Goal: Task Accomplishment & Management: Complete application form

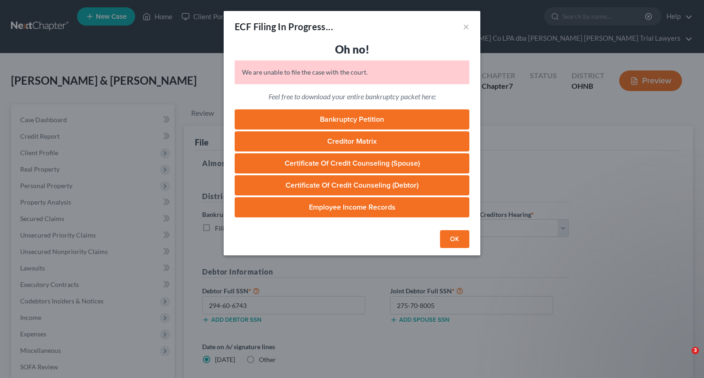
select select "3"
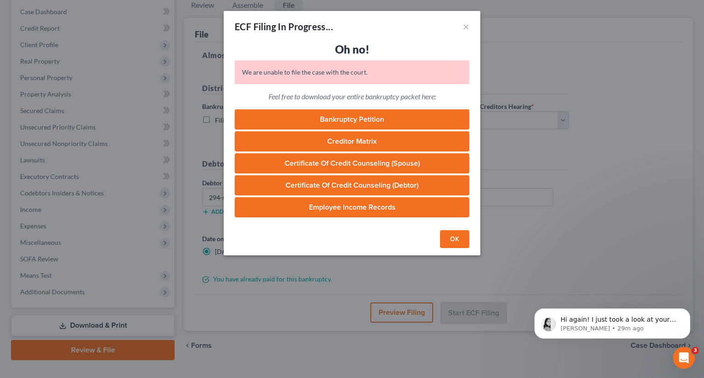
scroll to position [1, 0]
click at [453, 237] on button "OK" at bounding box center [454, 239] width 29 height 18
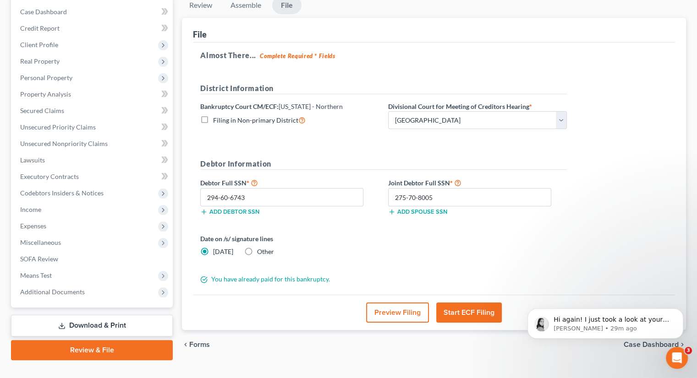
click at [257, 247] on label "Other" at bounding box center [265, 251] width 17 height 9
click at [261, 247] on input "Other" at bounding box center [264, 250] width 6 height 6
radio input "true"
radio input "false"
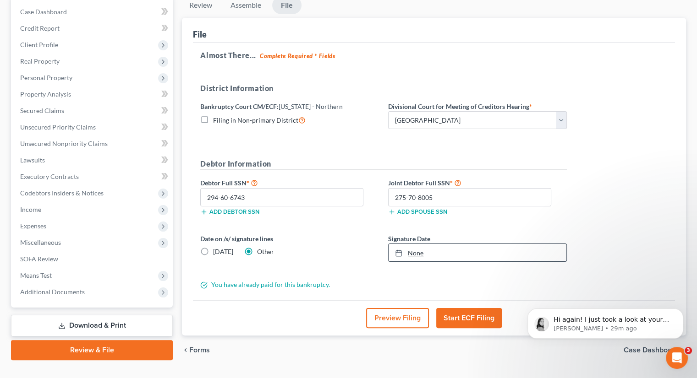
click at [403, 249] on div at bounding box center [401, 253] width 13 height 8
click at [468, 308] on button "Start ECF Filing" at bounding box center [469, 318] width 66 height 20
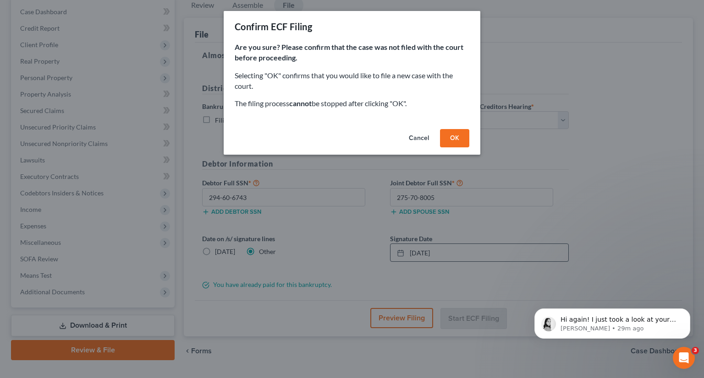
click at [452, 138] on button "OK" at bounding box center [454, 138] width 29 height 18
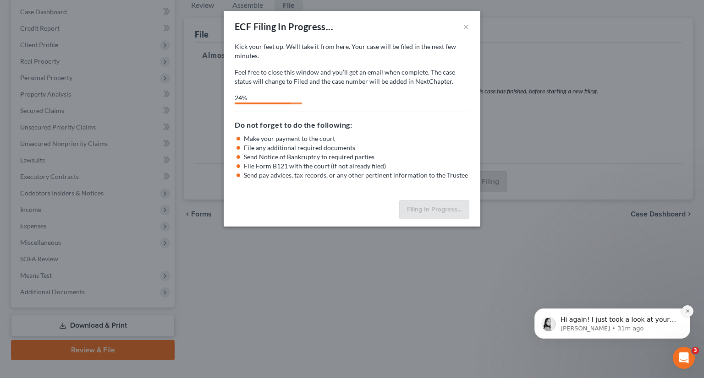
click at [686, 313] on icon "Dismiss notification" at bounding box center [687, 311] width 5 height 5
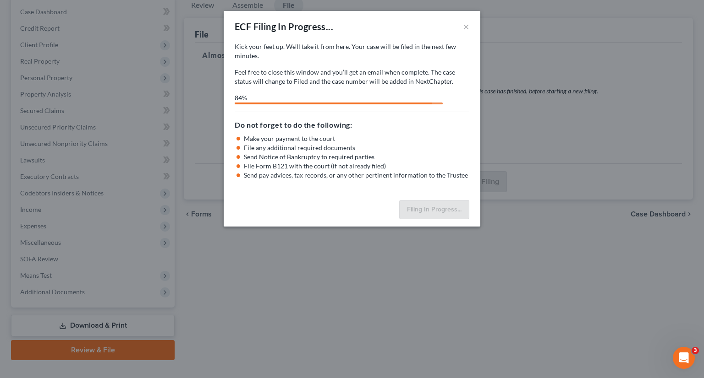
select select "3"
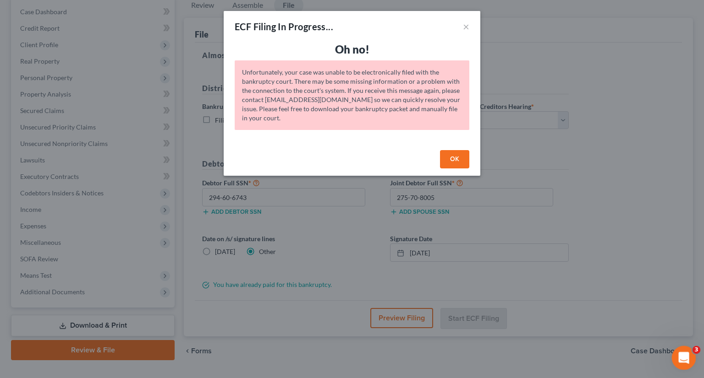
click at [681, 356] on icon "Open Intercom Messenger" at bounding box center [682, 357] width 15 height 15
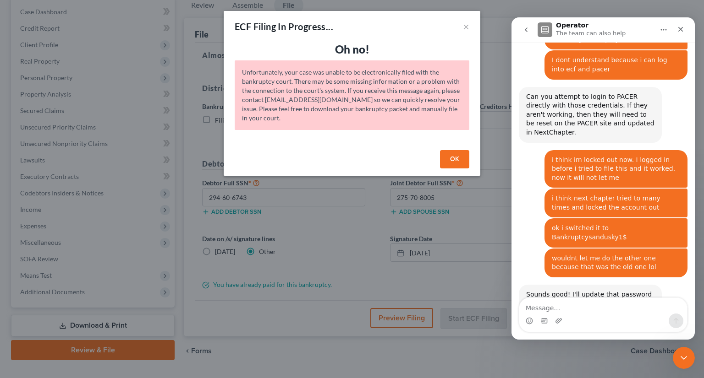
scroll to position [1205, 0]
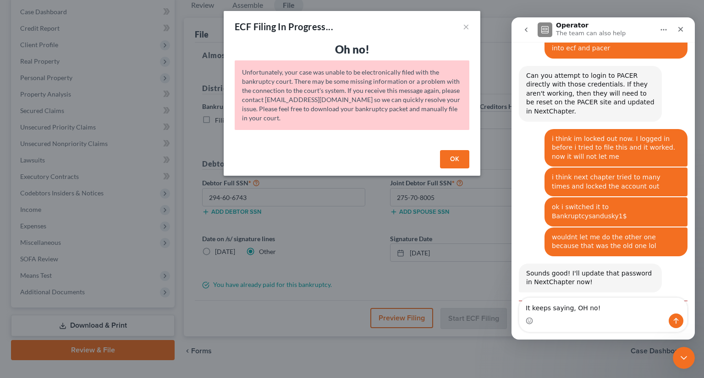
type textarea "It keeps saying, OH no!"
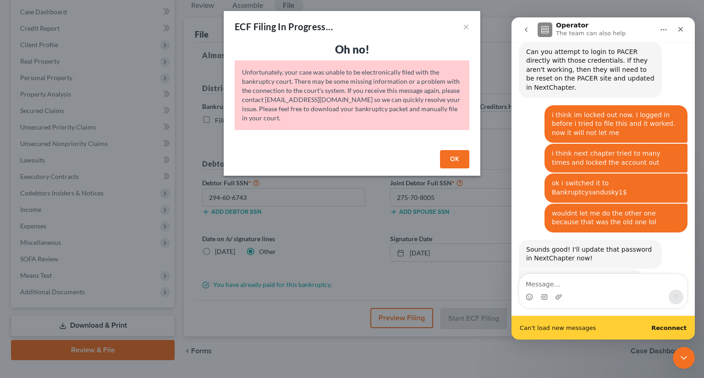
scroll to position [1241, 0]
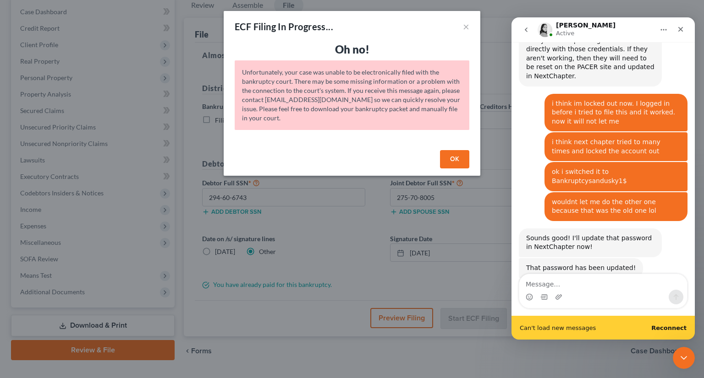
click at [682, 328] on b "Reconnect" at bounding box center [668, 328] width 35 height 7
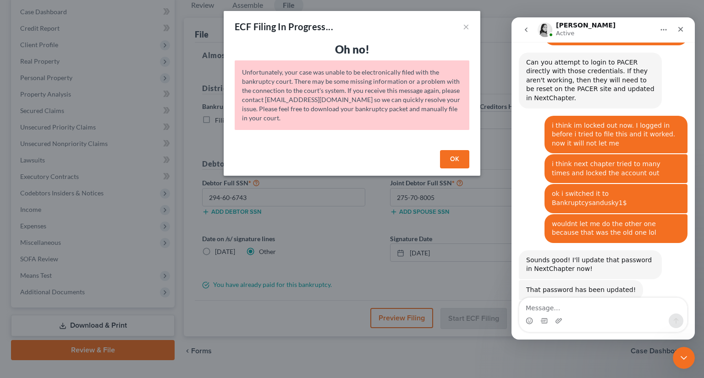
scroll to position [1217, 0]
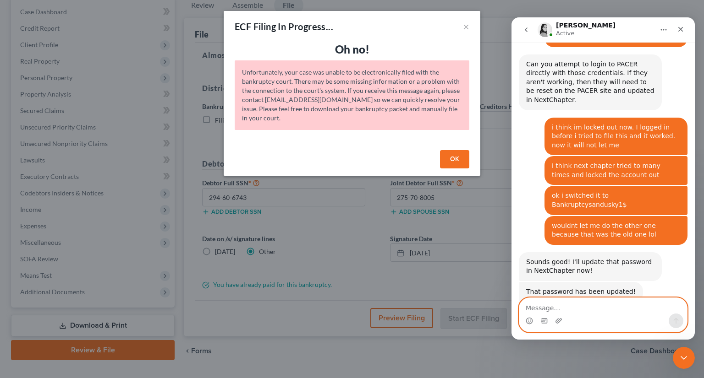
click at [563, 309] on textarea "Message…" at bounding box center [603, 306] width 168 height 16
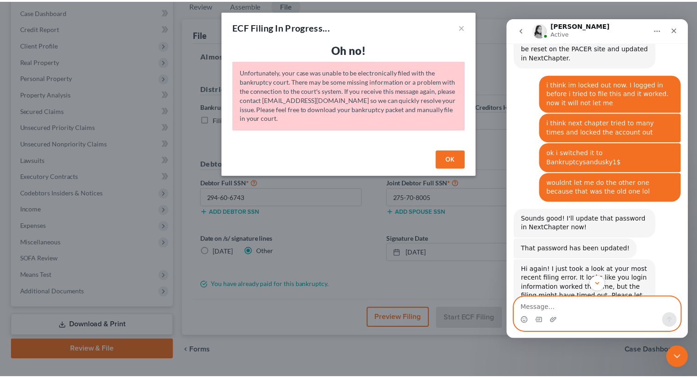
scroll to position [1302, 0]
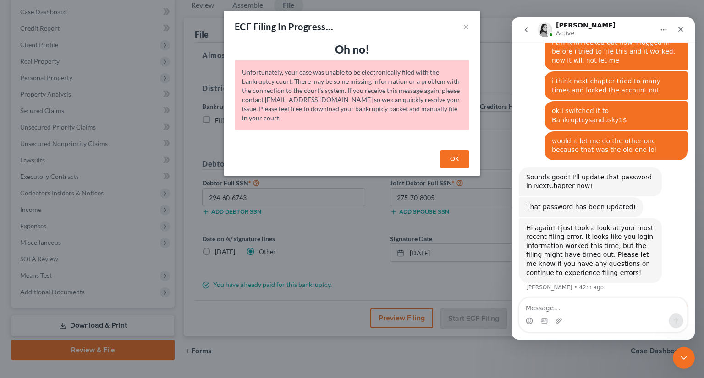
click at [451, 160] on button "OK" at bounding box center [454, 159] width 29 height 18
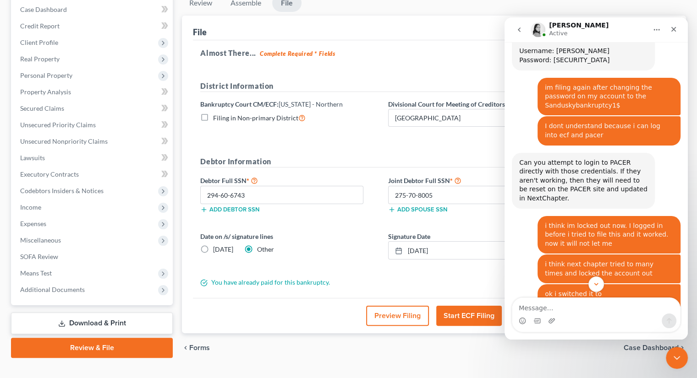
scroll to position [112, 0]
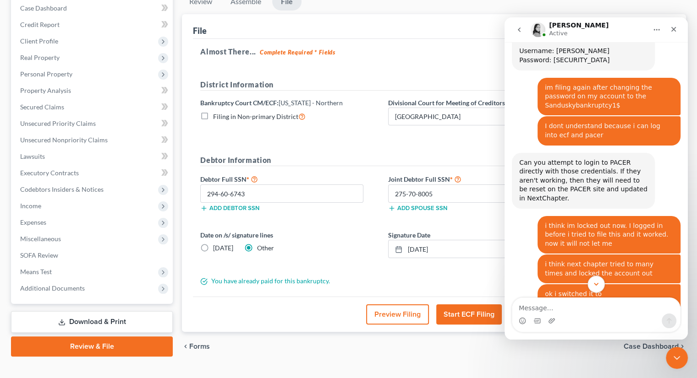
click at [596, 285] on icon "Scroll to bottom" at bounding box center [596, 284] width 8 height 8
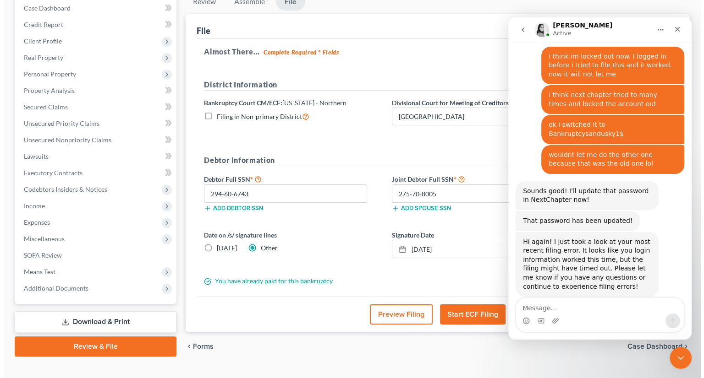
scroll to position [1302, 0]
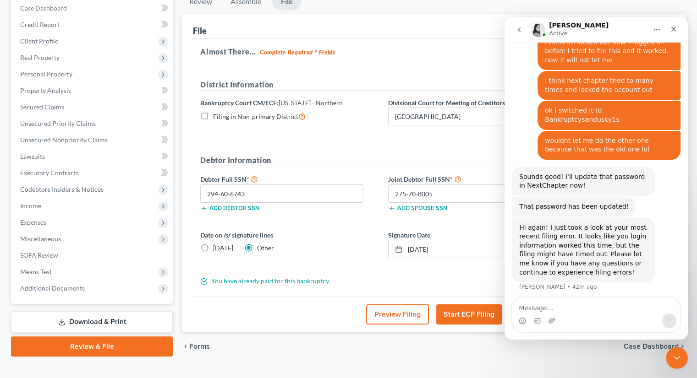
click at [466, 305] on button "Start ECF Filing" at bounding box center [469, 315] width 66 height 20
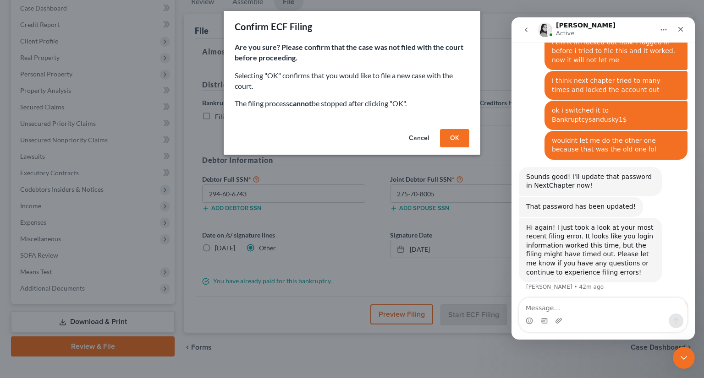
click at [449, 143] on button "OK" at bounding box center [454, 138] width 29 height 18
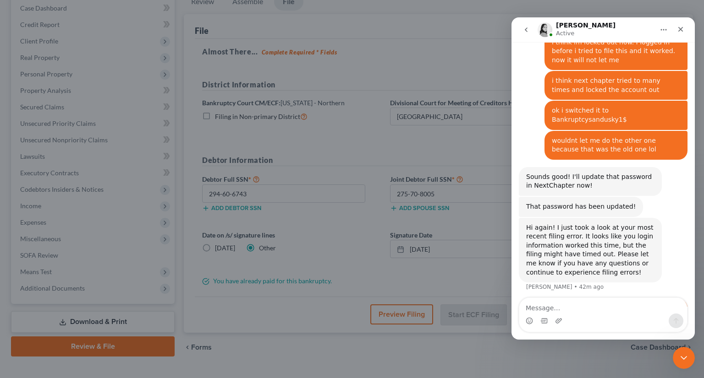
scroll to position [108, 0]
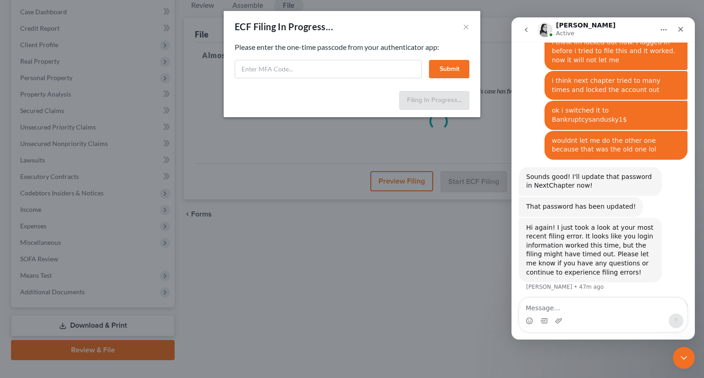
select select "3"
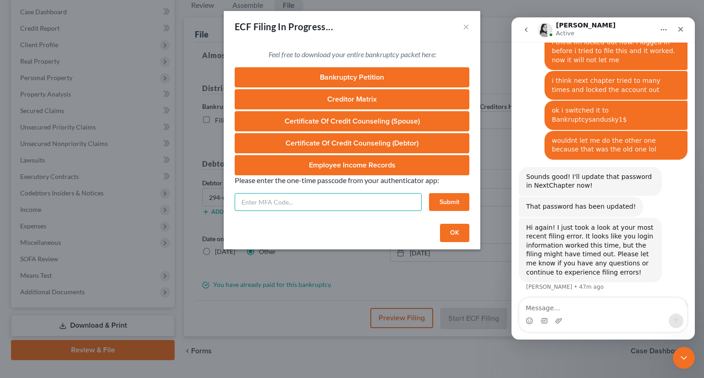
click at [318, 204] on input "text" at bounding box center [328, 202] width 187 height 18
type input "306622"
click at [454, 205] on button "Submit" at bounding box center [449, 202] width 40 height 18
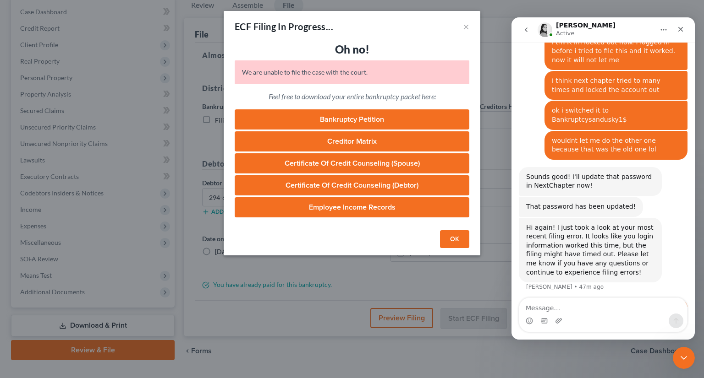
click at [454, 242] on button "OK" at bounding box center [454, 239] width 29 height 18
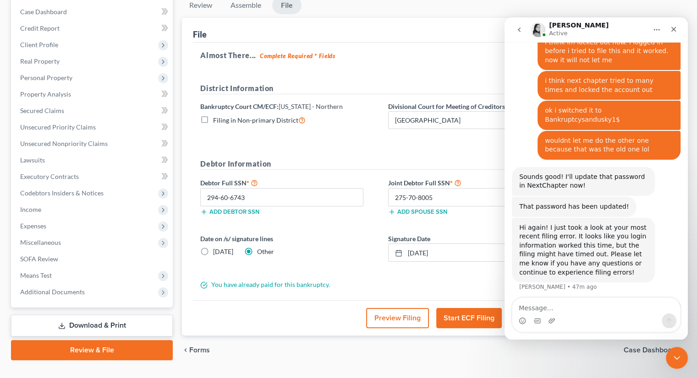
click at [462, 308] on button "Start ECF Filing" at bounding box center [469, 318] width 66 height 20
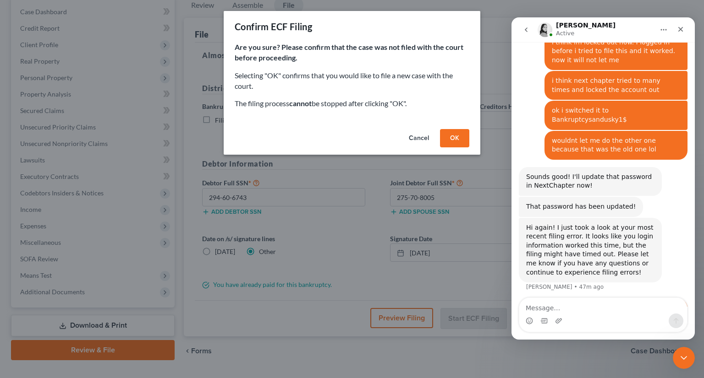
click at [454, 137] on button "OK" at bounding box center [454, 138] width 29 height 18
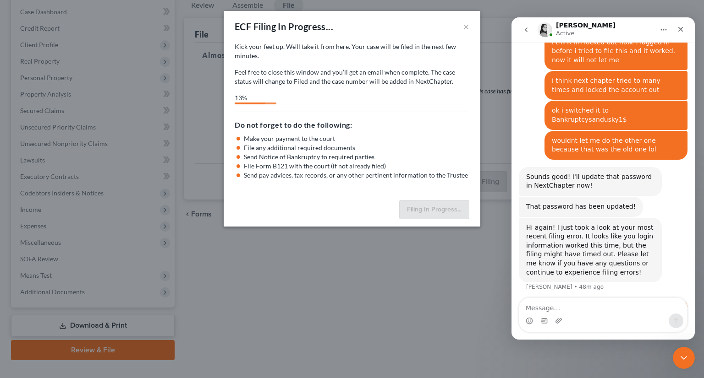
scroll to position [1338, 0]
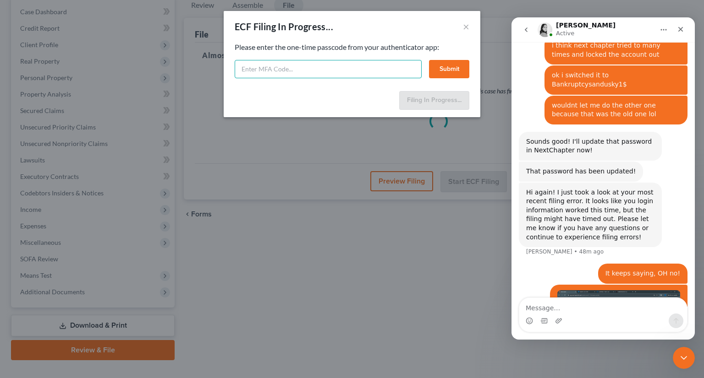
click at [288, 71] on input "text" at bounding box center [328, 69] width 187 height 18
type input "278157"
click at [445, 69] on button "Submit" at bounding box center [449, 69] width 40 height 18
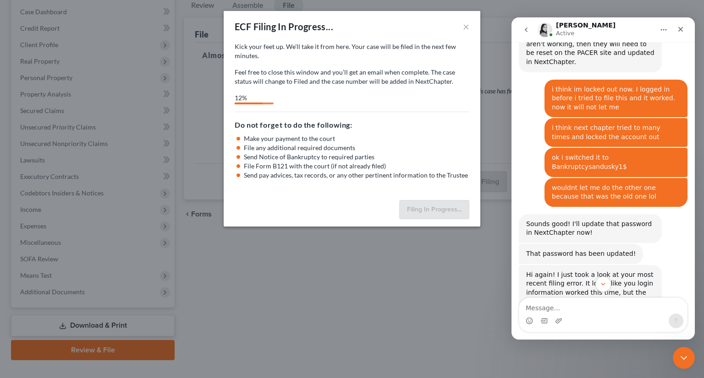
scroll to position [1393, 0]
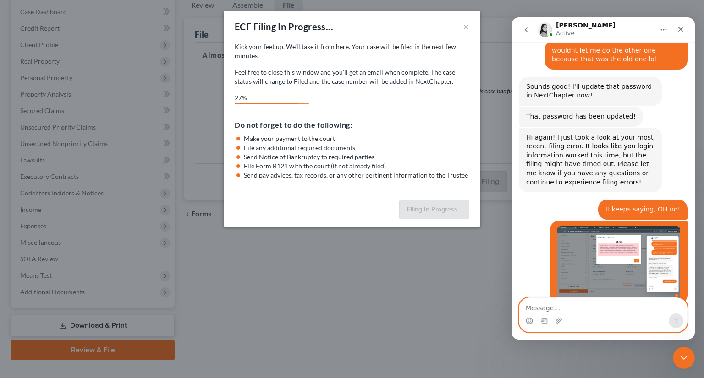
click at [565, 309] on textarea "Message…" at bounding box center [603, 306] width 168 height 16
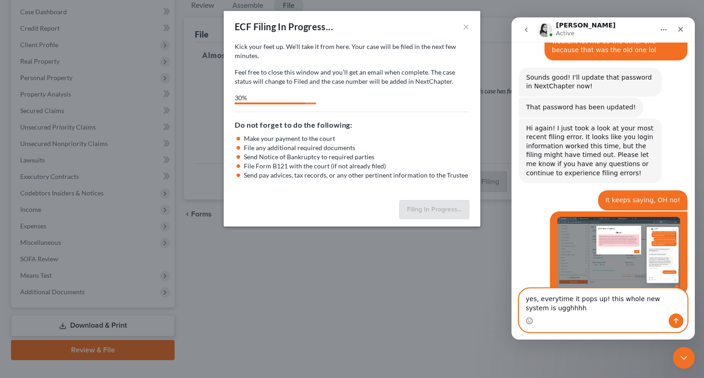
type textarea "yes, everytime it pops up! this whole new system is ugghhhhh"
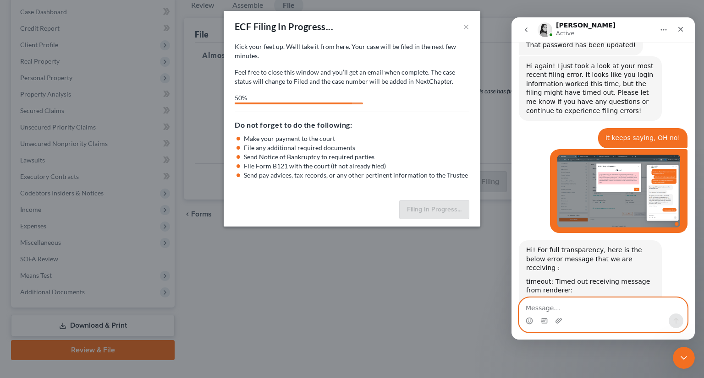
scroll to position [1483, 0]
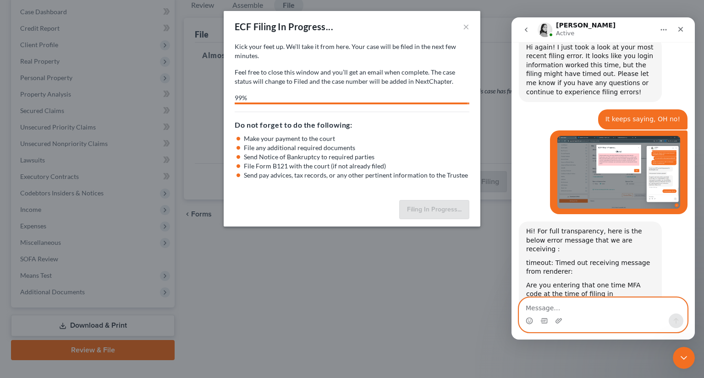
click at [602, 306] on textarea "Message…" at bounding box center [603, 306] width 168 height 16
type textarea "I think it finally filed. very slow but it did!"
click at [676, 319] on icon "Send a message…" at bounding box center [675, 321] width 5 height 6
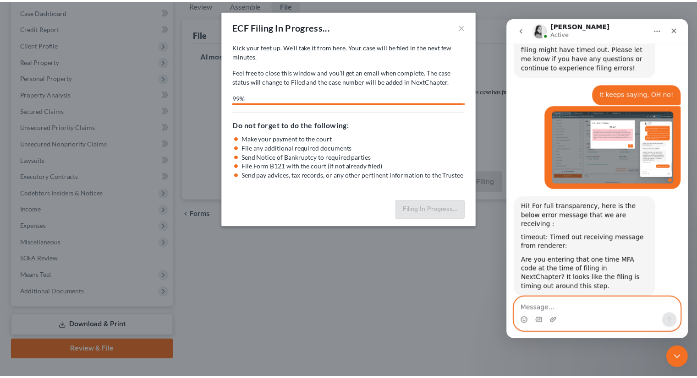
scroll to position [1510, 0]
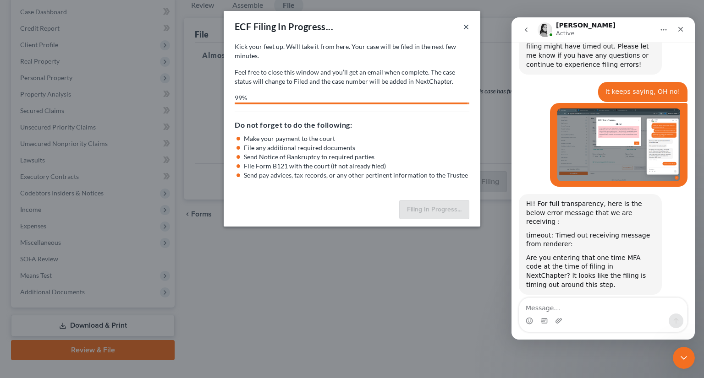
click at [466, 27] on button "×" at bounding box center [466, 26] width 6 height 11
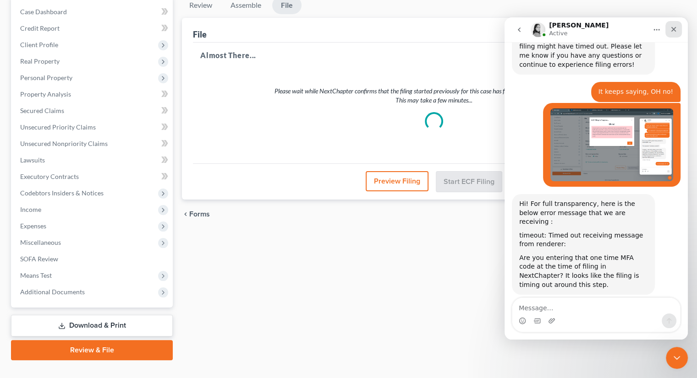
drag, startPoint x: 676, startPoint y: 32, endPoint x: 1149, endPoint y: 55, distance: 472.9
click at [677, 32] on icon "Close" at bounding box center [673, 29] width 7 height 7
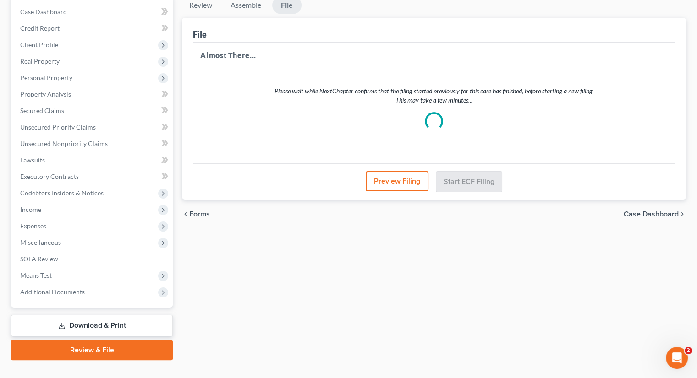
scroll to position [0, 0]
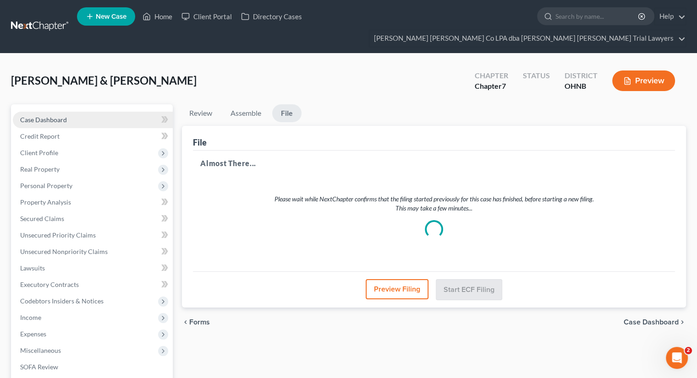
select select "3"
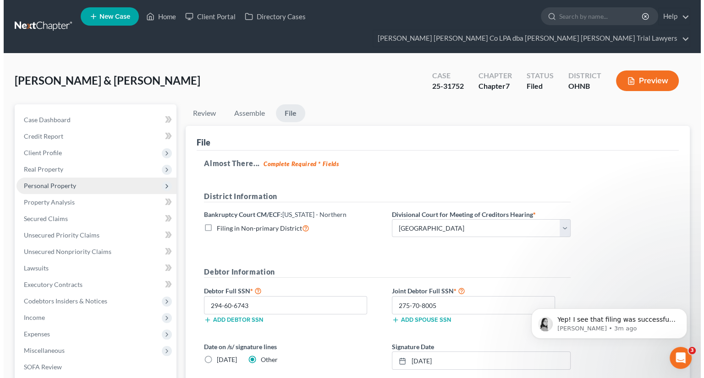
scroll to position [1574, 0]
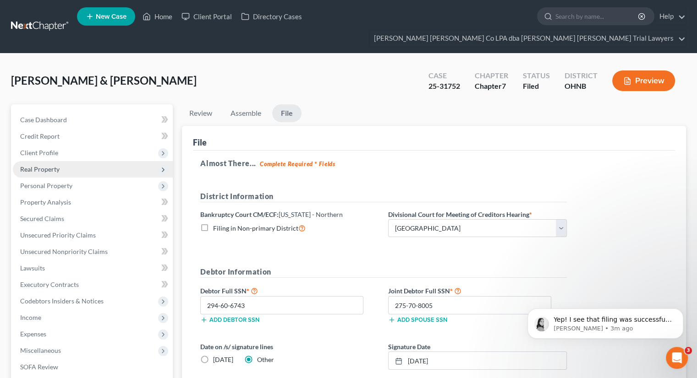
click at [55, 165] on span "Real Property" at bounding box center [39, 169] width 39 height 8
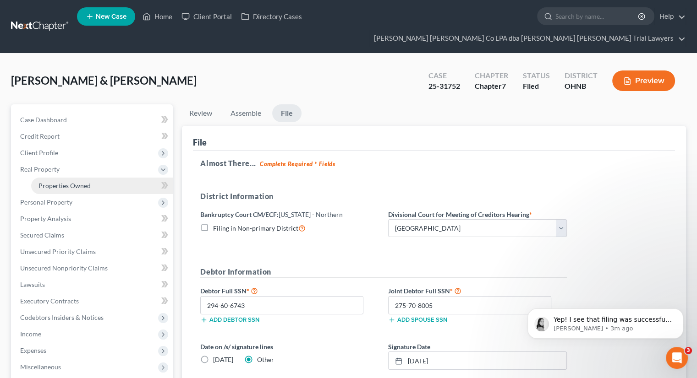
click at [59, 182] on span "Properties Owned" at bounding box center [64, 186] width 52 height 8
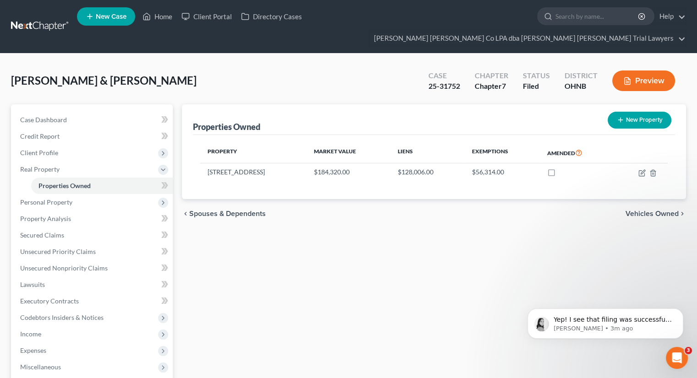
click at [617, 116] on icon "button" at bounding box center [620, 119] width 7 height 7
select select "36"
select select "38"
select select "2"
select select "0"
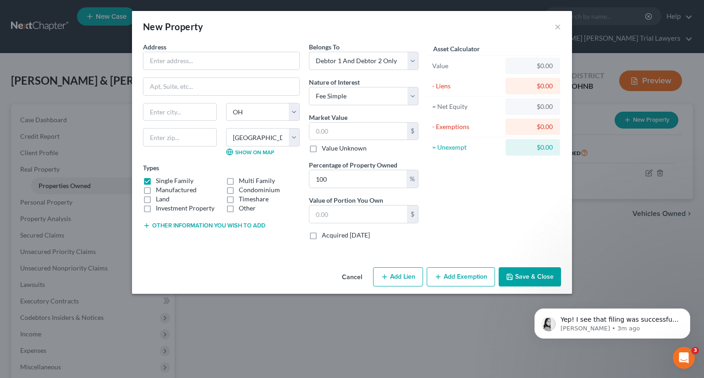
click at [350, 275] on button "Cancel" at bounding box center [351, 277] width 35 height 18
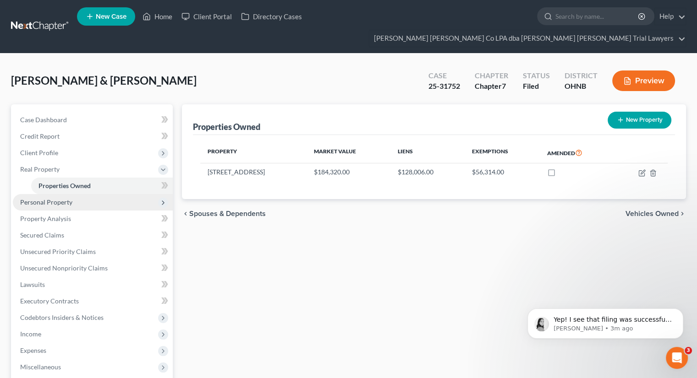
click at [60, 198] on span "Personal Property" at bounding box center [46, 202] width 52 height 8
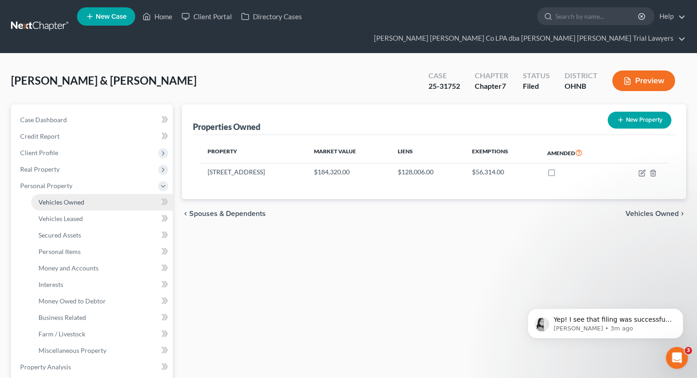
click at [79, 194] on link "Vehicles Owned" at bounding box center [102, 202] width 142 height 16
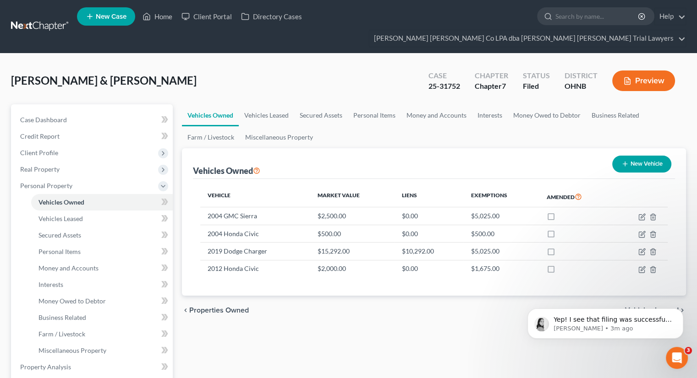
click at [640, 156] on button "New Vehicle" at bounding box center [641, 164] width 59 height 17
select select "0"
select select "2"
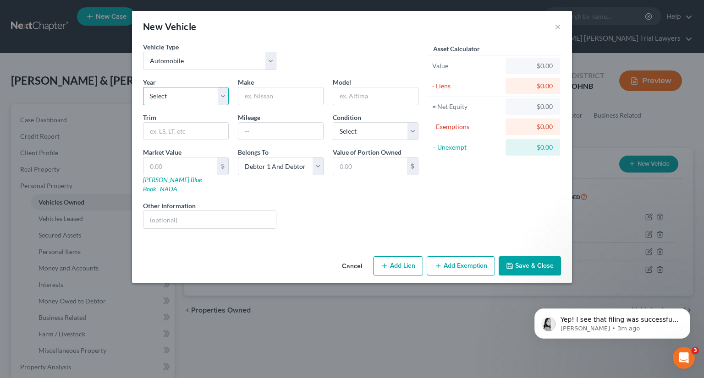
click at [212, 99] on select "Select 2026 2025 2024 2023 2022 2021 2020 2019 2018 2017 2016 2015 2014 2013 20…" at bounding box center [186, 96] width 86 height 18
click at [192, 65] on select "Select Automobile Truck Trailer Watercraft Aircraft Motor Home Atv Other Vehicle" at bounding box center [209, 61] width 133 height 18
click at [316, 230] on div "Vehicle Type Select Automobile Truck Trailer Watercraft Aircraft Motor Home Atv…" at bounding box center [352, 147] width 440 height 211
click at [608, 328] on p "[PERSON_NAME] • 4m ago" at bounding box center [619, 329] width 118 height 8
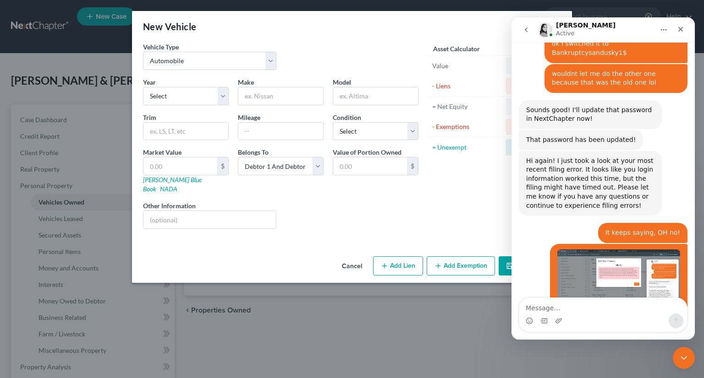
scroll to position [1589, 0]
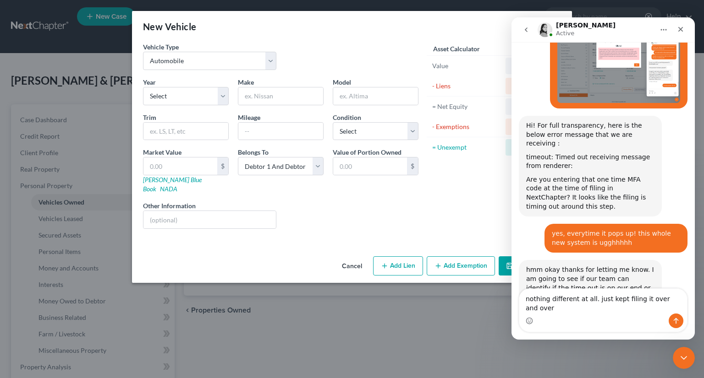
type textarea "nothing different at all. just kept filing it over and over"
click at [674, 318] on icon "Send a message…" at bounding box center [675, 320] width 7 height 7
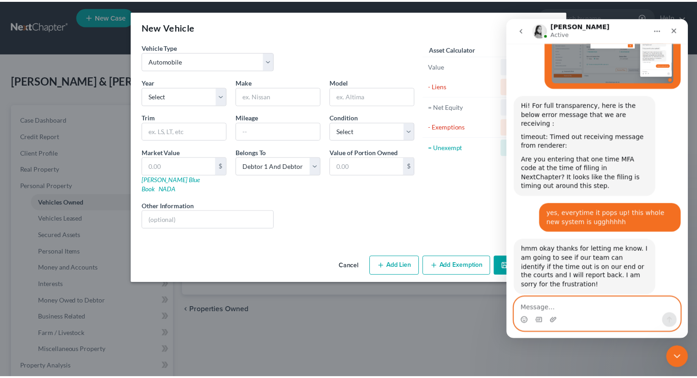
scroll to position [1610, 0]
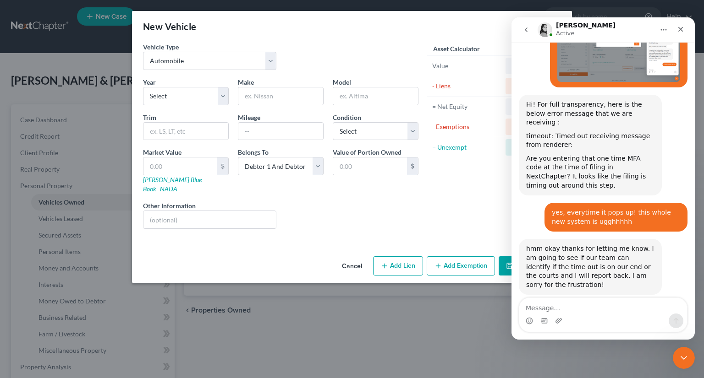
click at [349, 257] on button "Cancel" at bounding box center [351, 266] width 35 height 18
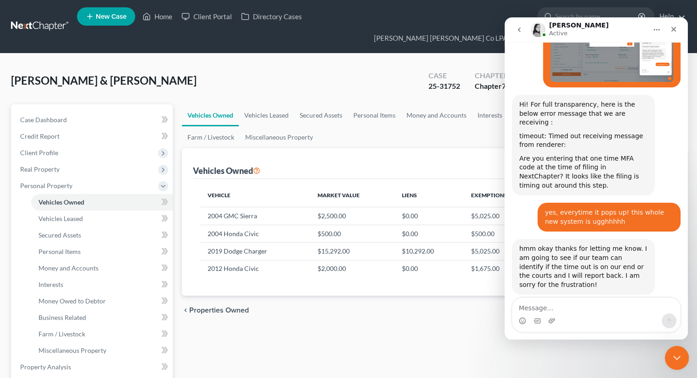
click at [669, 357] on div "Close Intercom Messenger" at bounding box center [675, 357] width 22 height 22
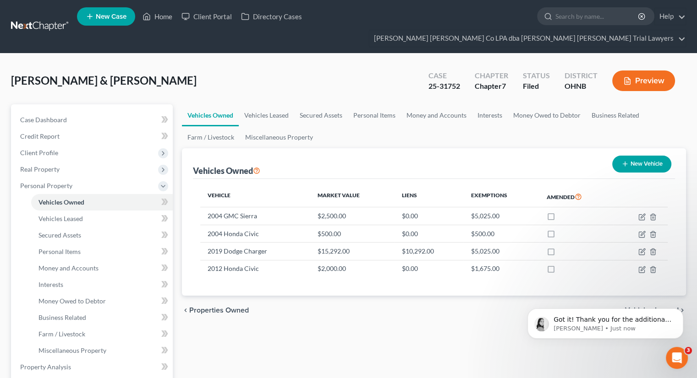
scroll to position [1682, 0]
click at [582, 320] on p "Got it! Thank you for the additional information. Just to confirm, you were ent…" at bounding box center [612, 320] width 118 height 9
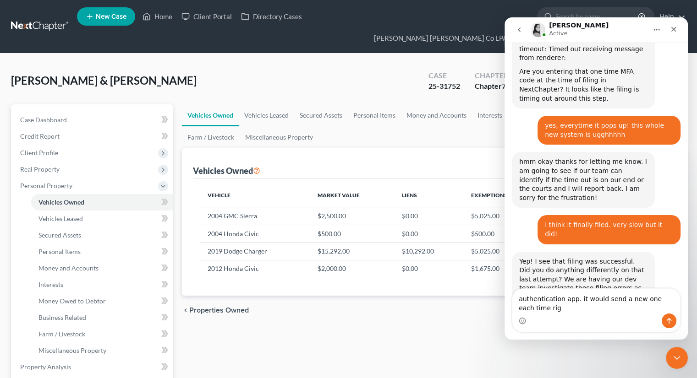
scroll to position [1706, 0]
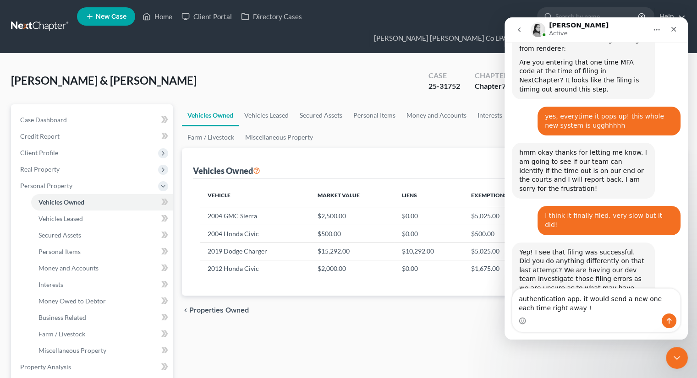
type textarea "authentication app. it would send a new one each time right away !"
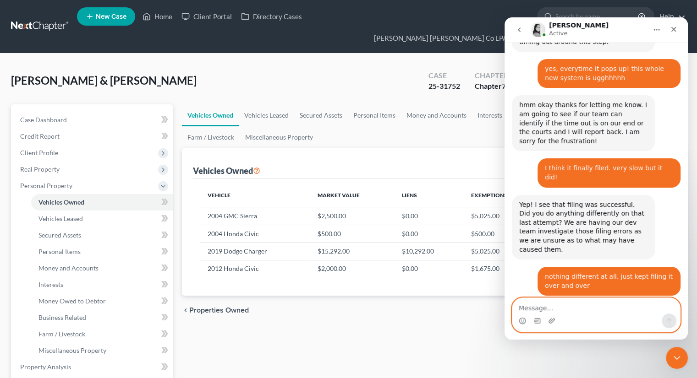
scroll to position [1790, 0]
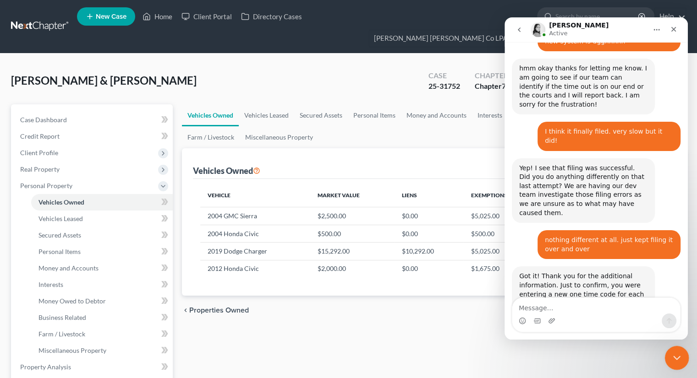
click at [678, 351] on icon "Close Intercom Messenger" at bounding box center [675, 356] width 11 height 11
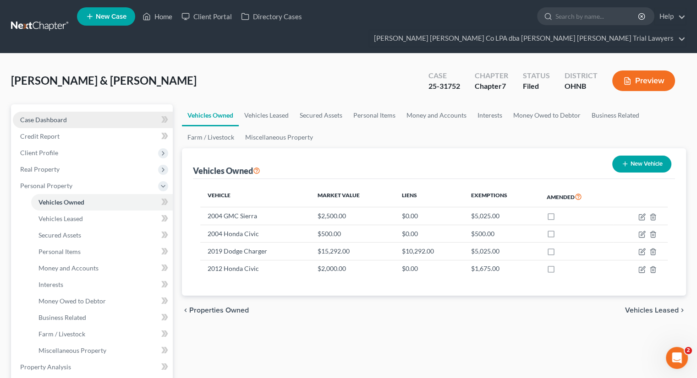
click at [86, 112] on link "Case Dashboard" at bounding box center [93, 120] width 160 height 16
